Goal: Transaction & Acquisition: Download file/media

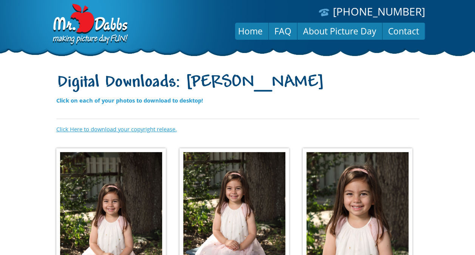
click at [141, 127] on link "Click Here to download your copyright release." at bounding box center [116, 129] width 121 height 8
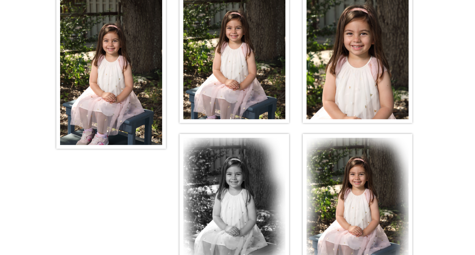
scroll to position [113, 0]
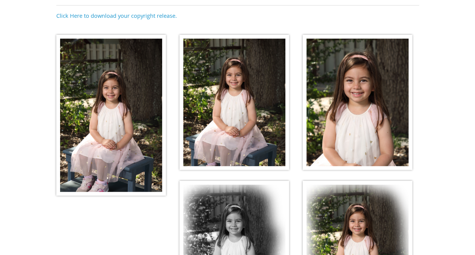
click at [119, 127] on img at bounding box center [111, 115] width 110 height 161
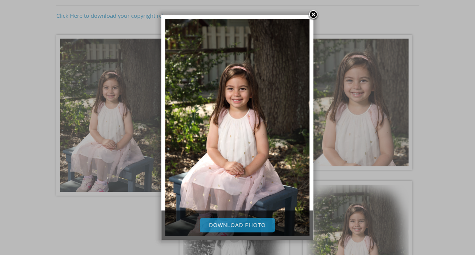
click at [255, 224] on link "Download Photo" at bounding box center [237, 225] width 75 height 14
click at [422, 91] on div at bounding box center [237, 150] width 475 height 527
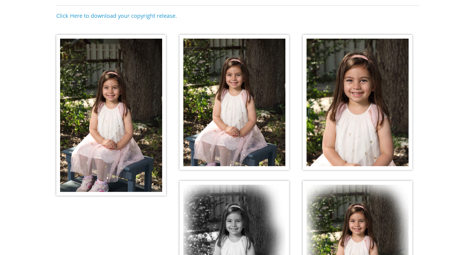
click at [239, 113] on img at bounding box center [234, 102] width 110 height 135
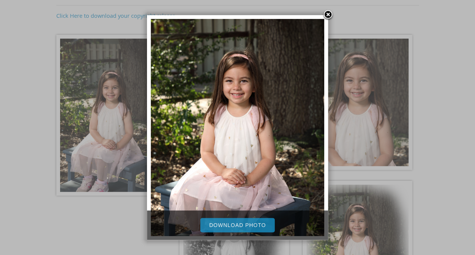
click at [227, 226] on link "Download Photo" at bounding box center [237, 225] width 75 height 14
click at [442, 100] on div at bounding box center [237, 150] width 475 height 527
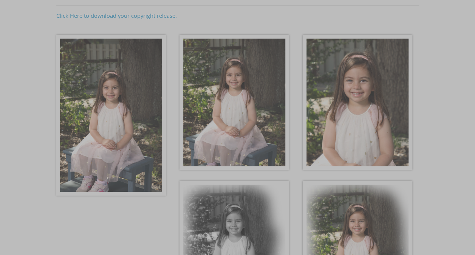
click at [386, 118] on div at bounding box center [237, 150] width 475 height 527
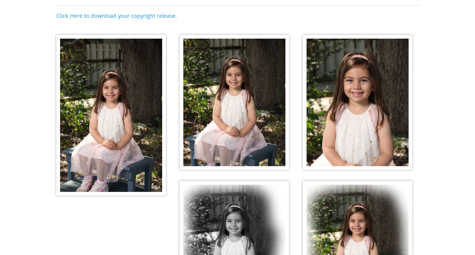
click at [360, 122] on img at bounding box center [358, 102] width 110 height 135
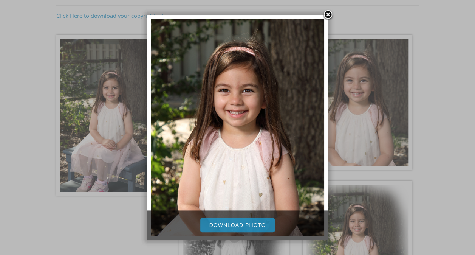
click at [240, 224] on link "Download Photo" at bounding box center [237, 225] width 75 height 14
click at [425, 130] on div at bounding box center [237, 150] width 475 height 527
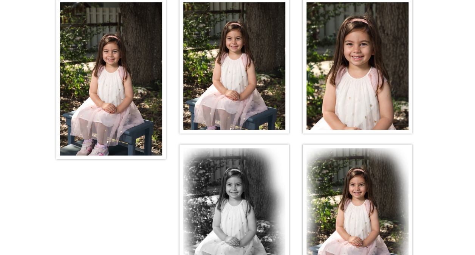
scroll to position [189, 0]
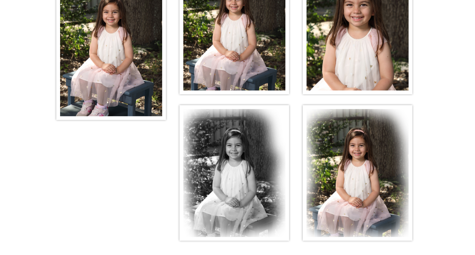
click at [236, 189] on img at bounding box center [234, 172] width 110 height 135
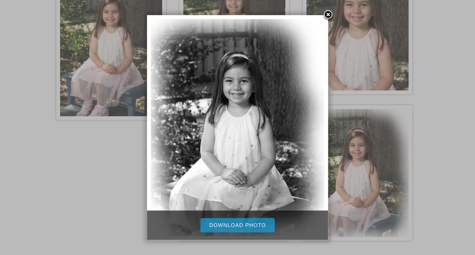
click at [235, 220] on link "Download Photo" at bounding box center [237, 225] width 75 height 14
click at [366, 176] on div at bounding box center [237, 74] width 475 height 527
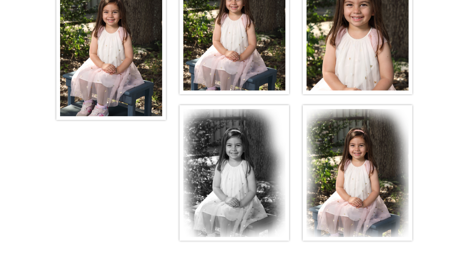
click at [369, 168] on img at bounding box center [358, 172] width 110 height 135
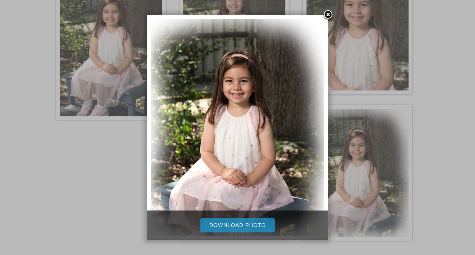
click at [260, 226] on link "Download Photo" at bounding box center [237, 225] width 75 height 14
click at [441, 163] on div at bounding box center [237, 74] width 475 height 527
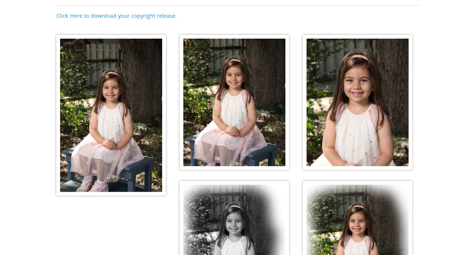
scroll to position [264, 0]
